Goal: Information Seeking & Learning: Learn about a topic

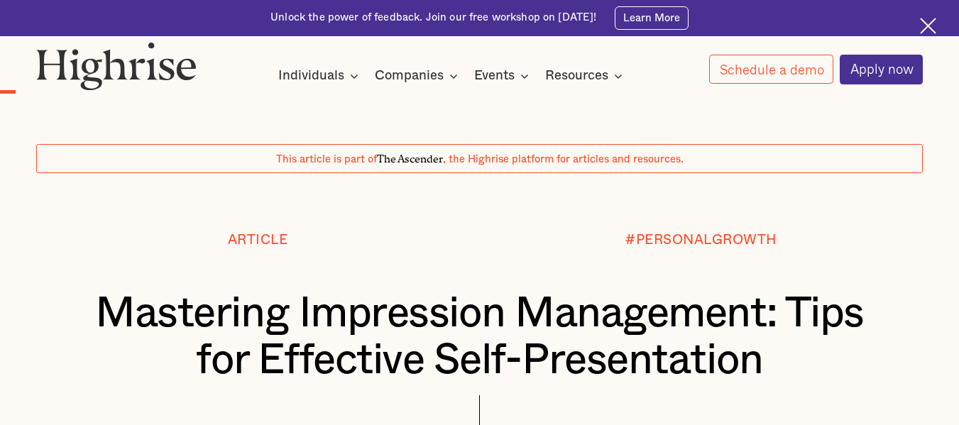
scroll to position [2333, 0]
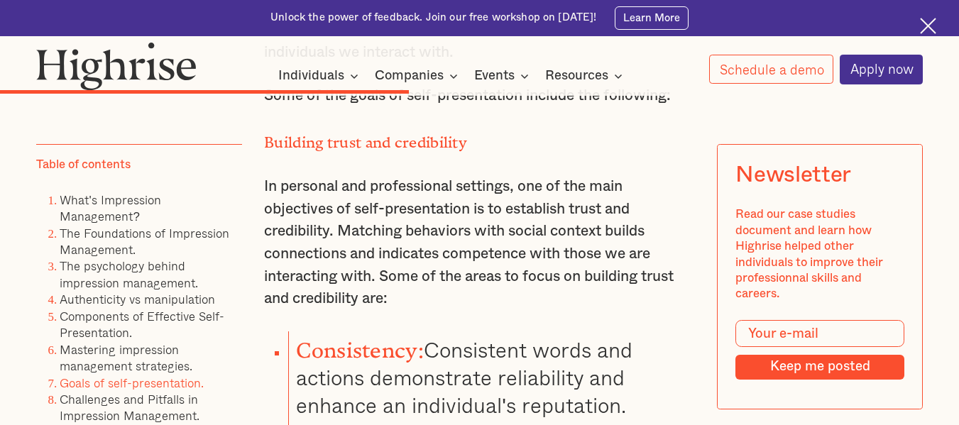
scroll to position [12098, 0]
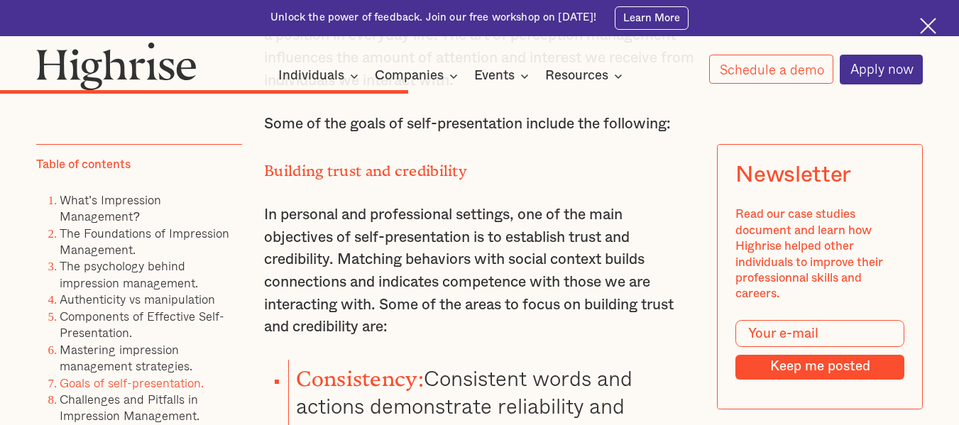
click at [265, 204] on p "In personal and professional settings, one of the main objectives of self-prese…" at bounding box center [479, 271] width 431 height 135
click at [288, 204] on p "In personal and professional settings, one of the main objectives of self-prese…" at bounding box center [479, 271] width 431 height 135
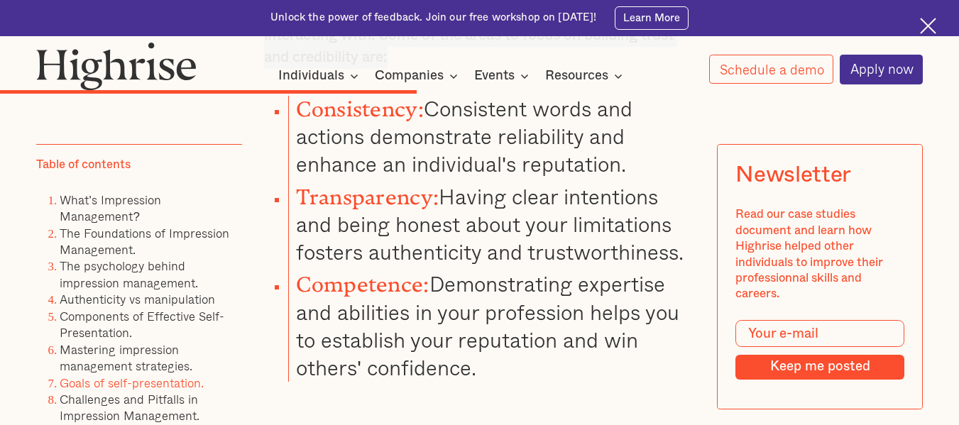
scroll to position [12140, 0]
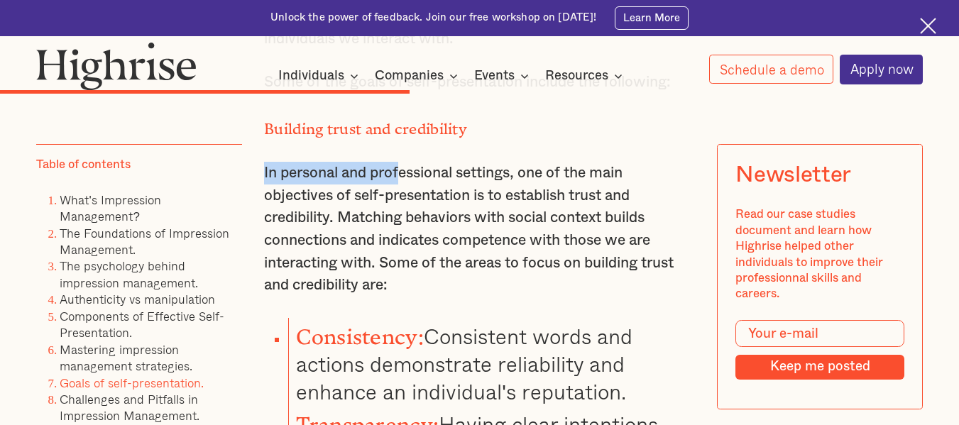
drag, startPoint x: 262, startPoint y: 171, endPoint x: 404, endPoint y: 99, distance: 159.1
click at [407, 240] on p "In personal and professional settings, one of the main objectives of self-prese…" at bounding box center [479, 229] width 431 height 135
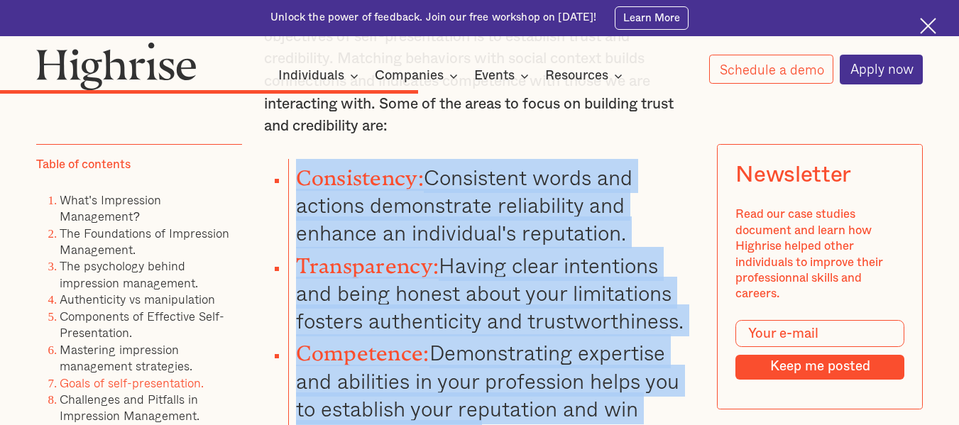
scroll to position [12388, 0]
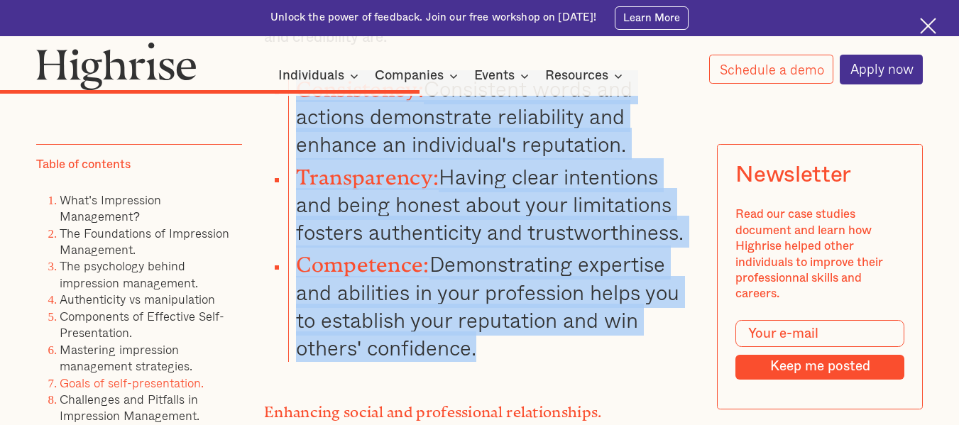
drag, startPoint x: 297, startPoint y: 292, endPoint x: 553, endPoint y: 297, distance: 255.6
click at [553, 297] on ul "Consistency: Consistent words and actions demonstrate reliability and enhance a…" at bounding box center [470, 216] width 449 height 292
copy ul "Consistency: Consistent words and actions demonstrate reliability and enhance a…"
